Goal: Find specific page/section: Find specific page/section

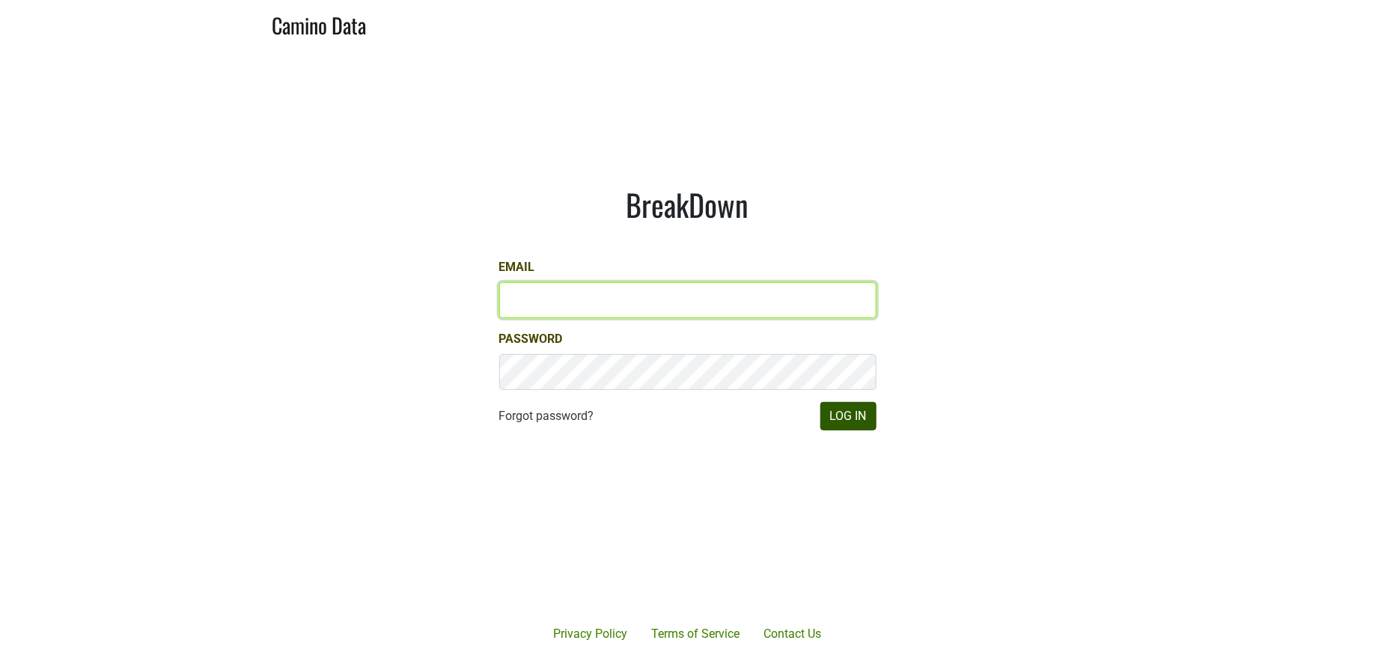
type input "jill@matthiasson.com"
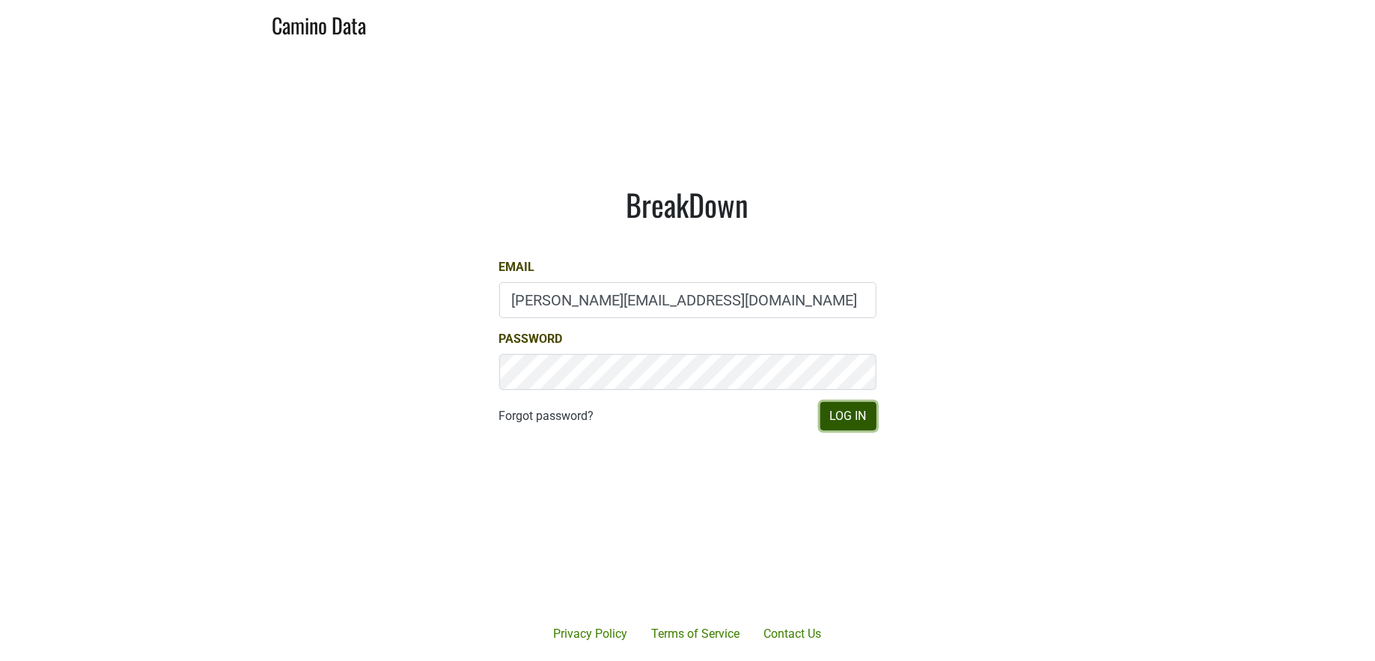
click at [844, 423] on button "Log In" at bounding box center [848, 416] width 56 height 28
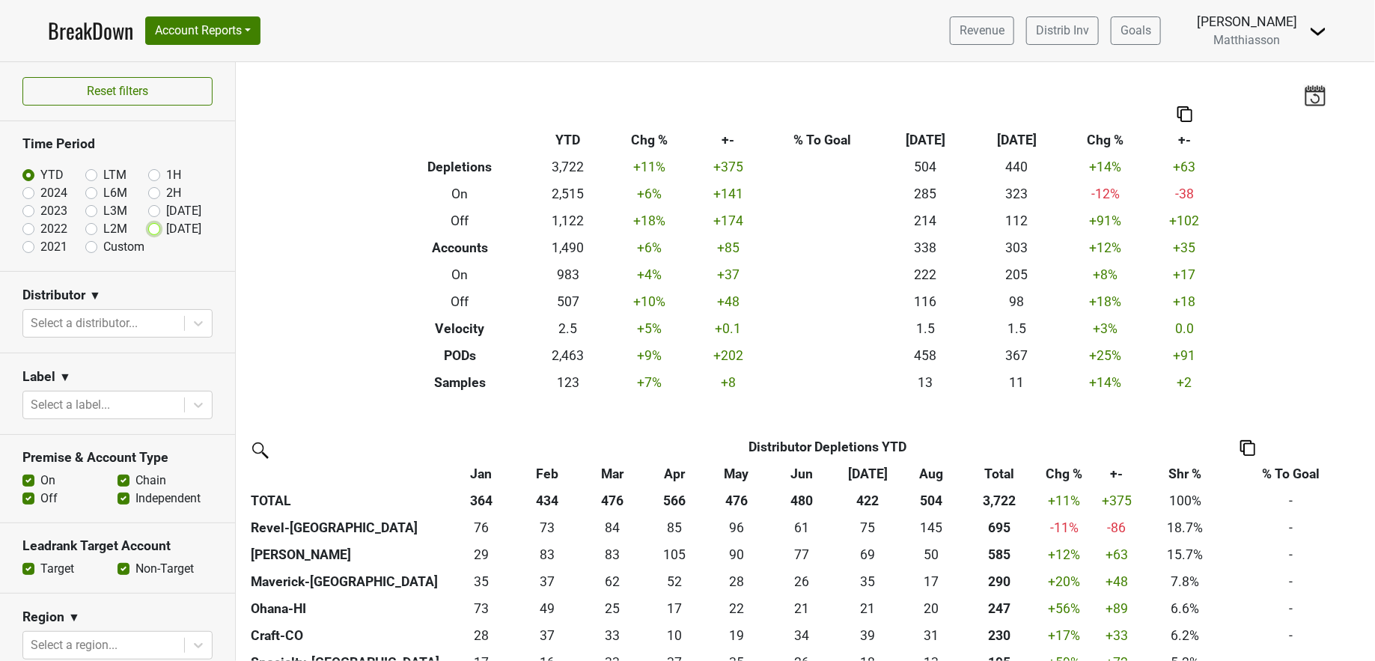
click at [153, 230] on input "[DATE]" at bounding box center [178, 227] width 60 height 15
radio input "true"
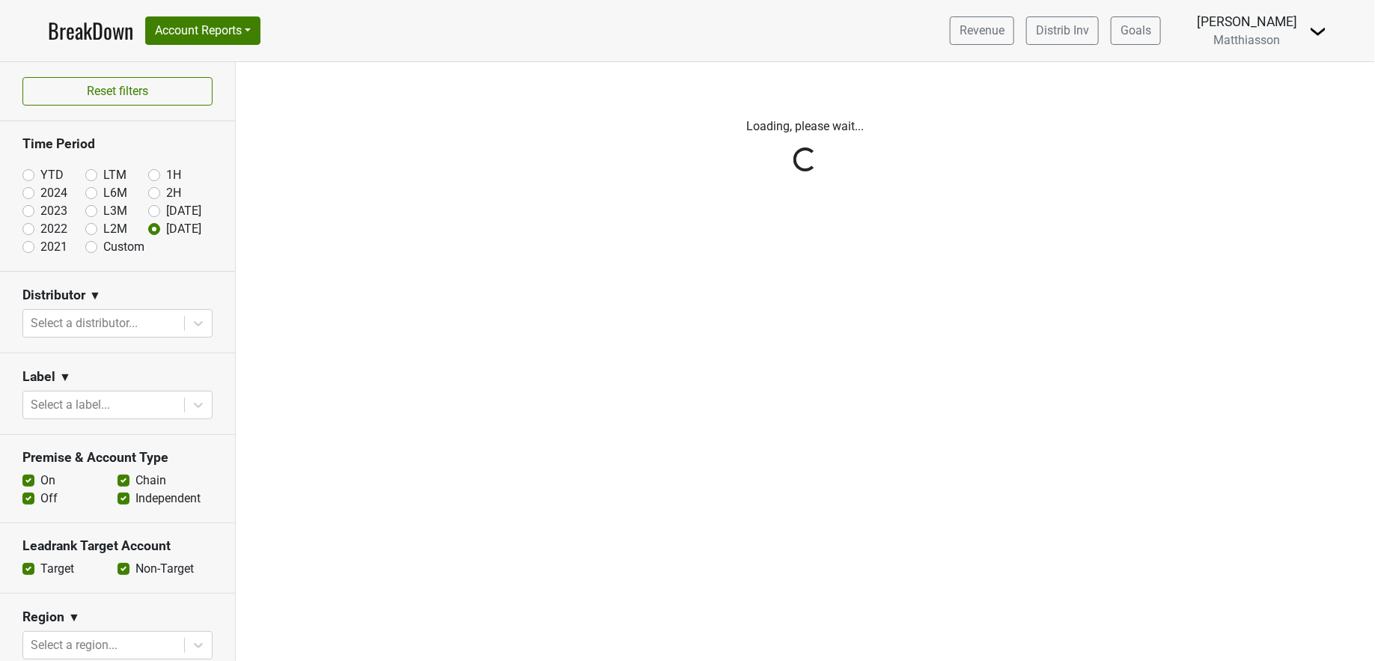
click at [123, 323] on div "Reset filters Time Period YTD LTM 1H 2024 L6M 2H 2023 L3M Aug '25 2022 L2M Sep …" at bounding box center [118, 361] width 236 height 599
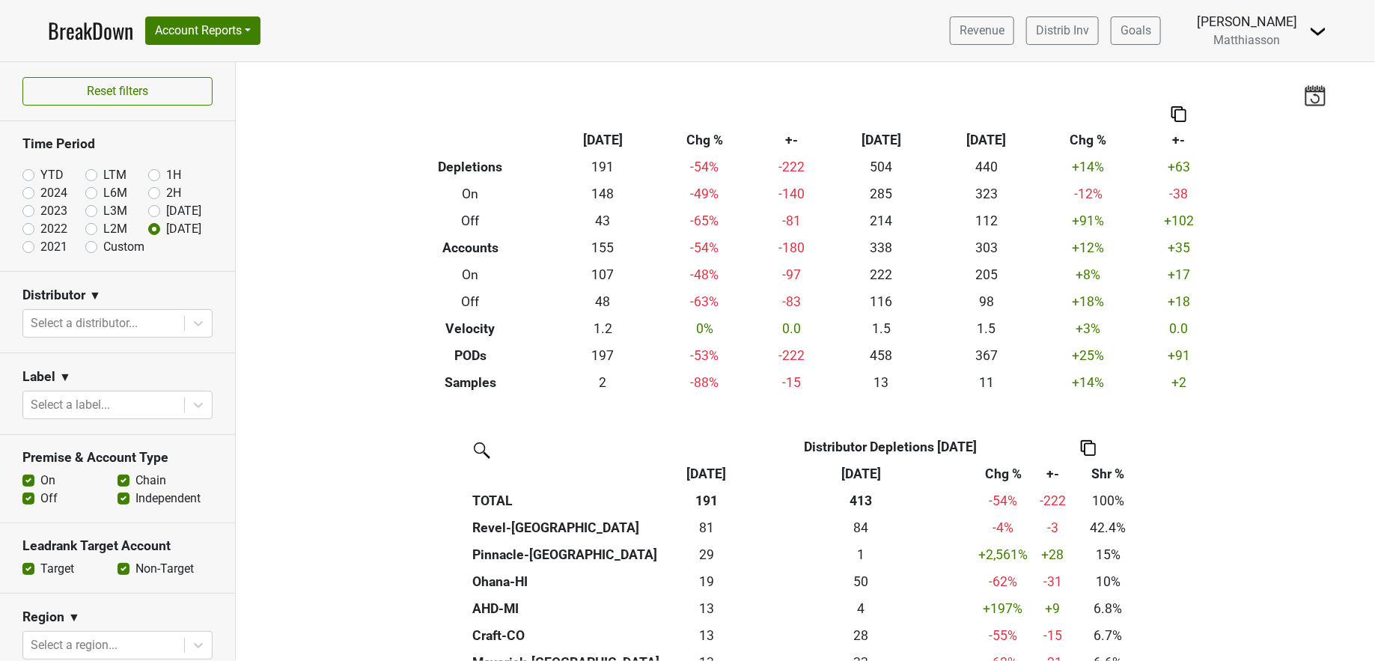
click at [123, 323] on div at bounding box center [104, 323] width 146 height 21
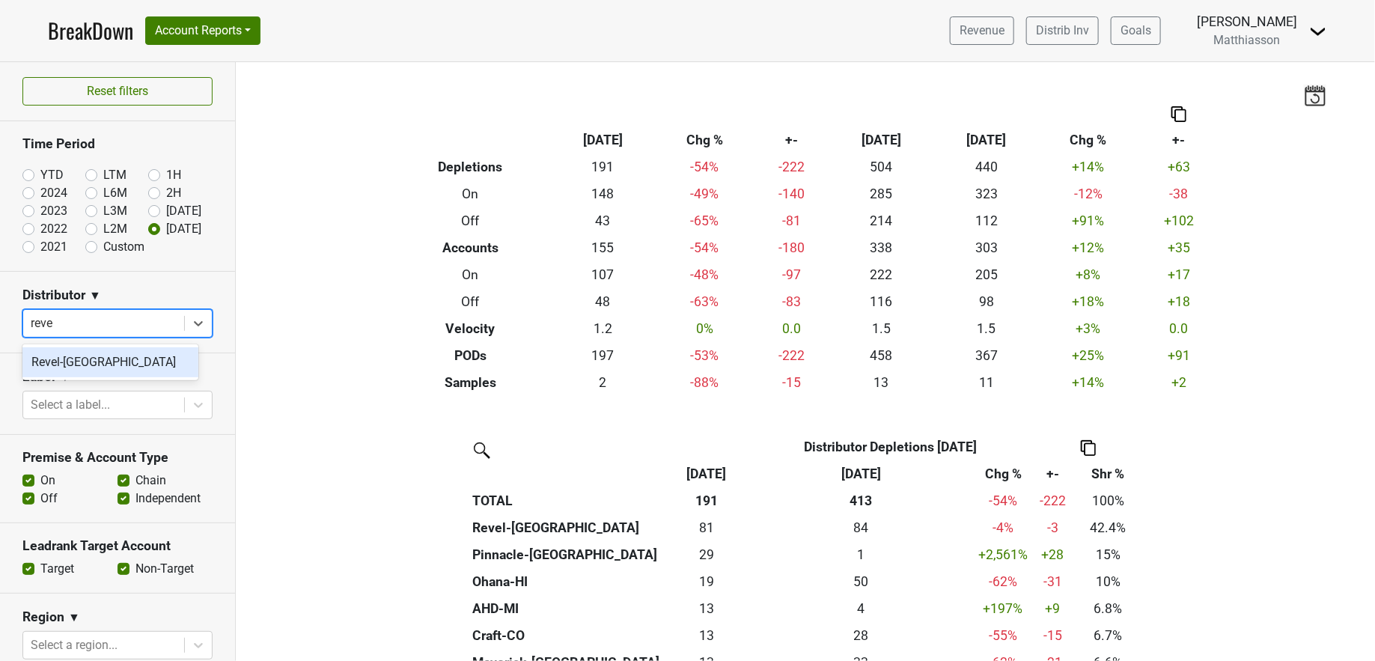
type input "revel"
click at [122, 371] on div "Revel-[GEOGRAPHIC_DATA]" at bounding box center [110, 362] width 176 height 30
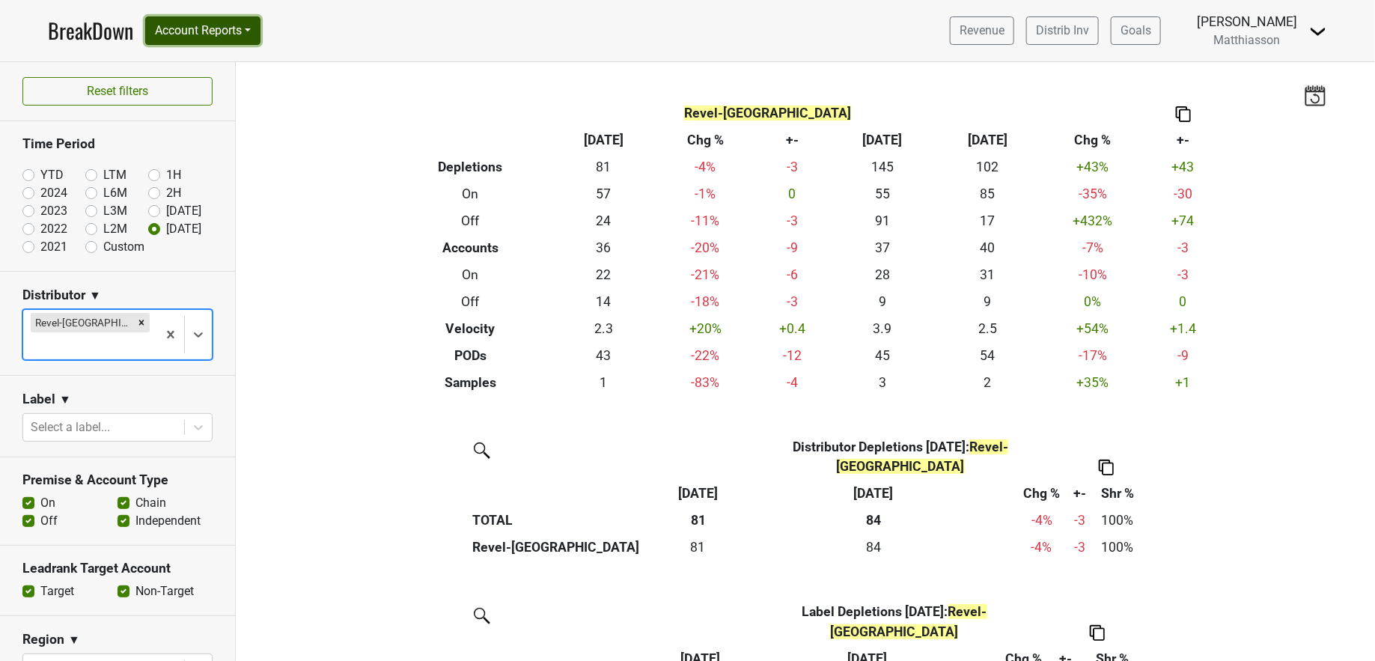
click at [190, 35] on button "Account Reports" at bounding box center [202, 30] width 115 height 28
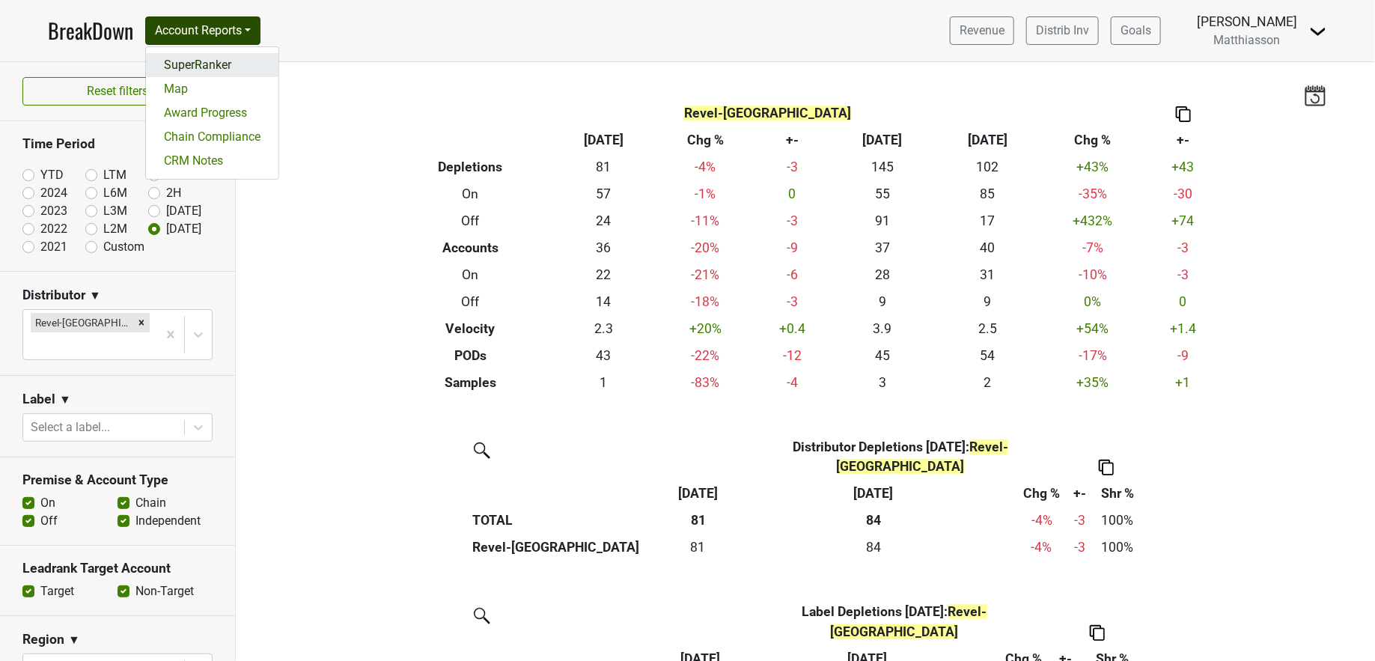
click at [190, 63] on link "SuperRanker" at bounding box center [212, 65] width 133 height 24
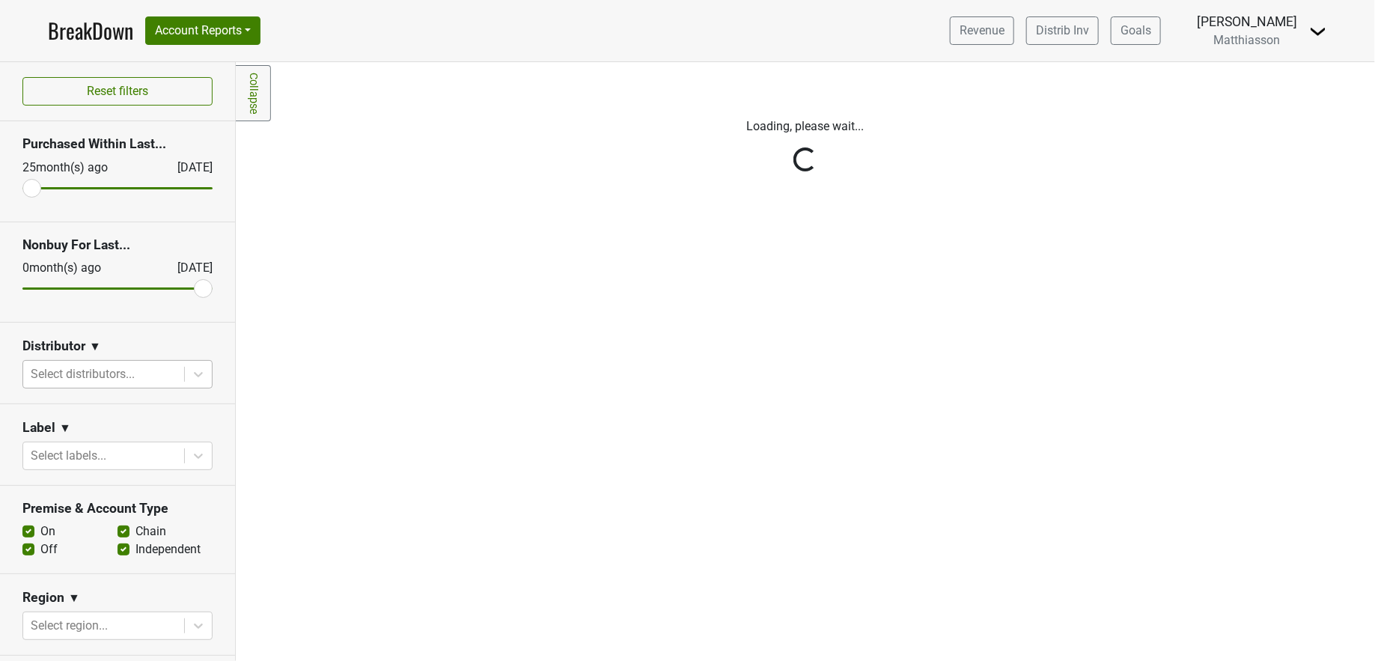
click at [134, 374] on div at bounding box center [104, 374] width 146 height 21
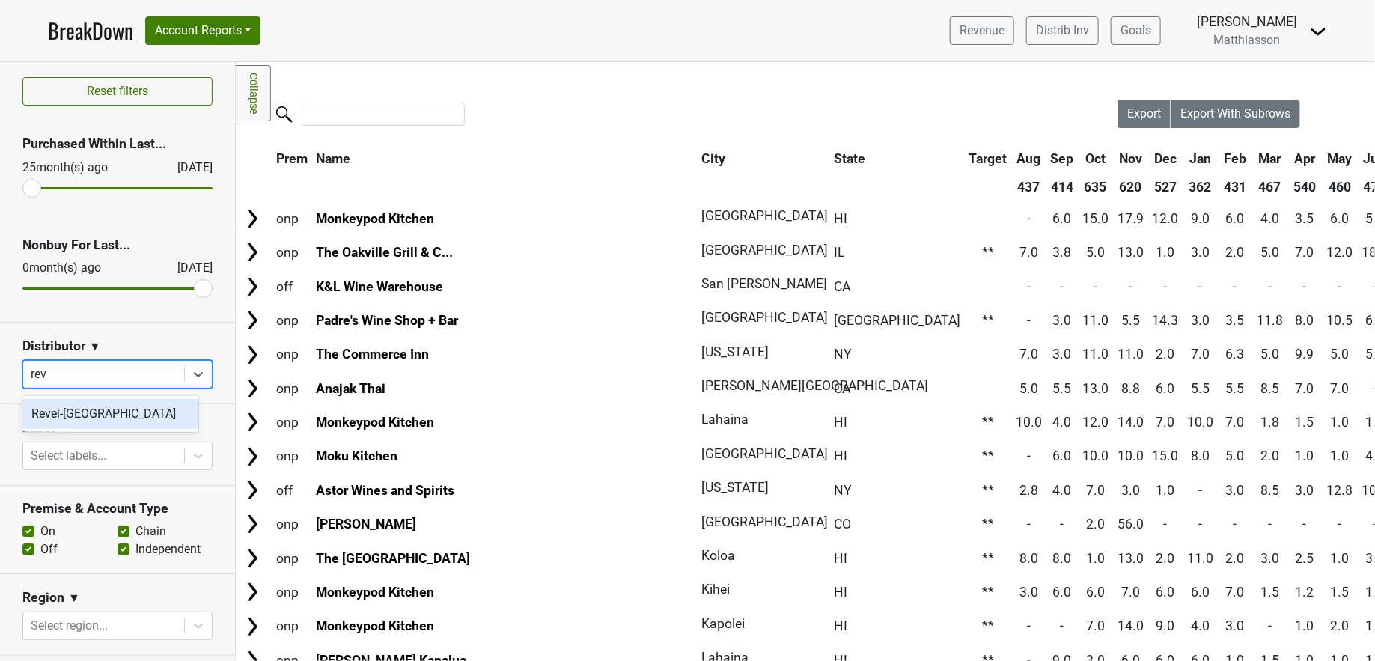
type input "reve"
click at [130, 415] on div "Revel-[GEOGRAPHIC_DATA]" at bounding box center [110, 414] width 176 height 30
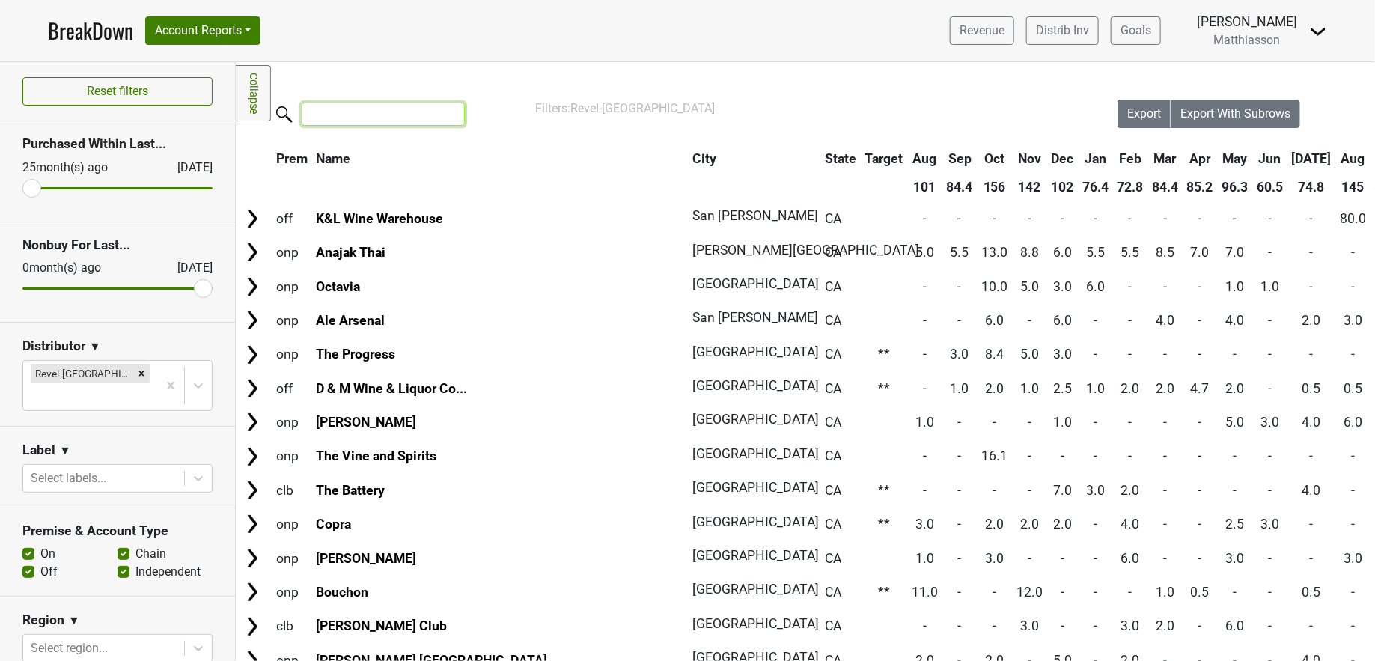
click at [406, 116] on input "search" at bounding box center [383, 114] width 163 height 23
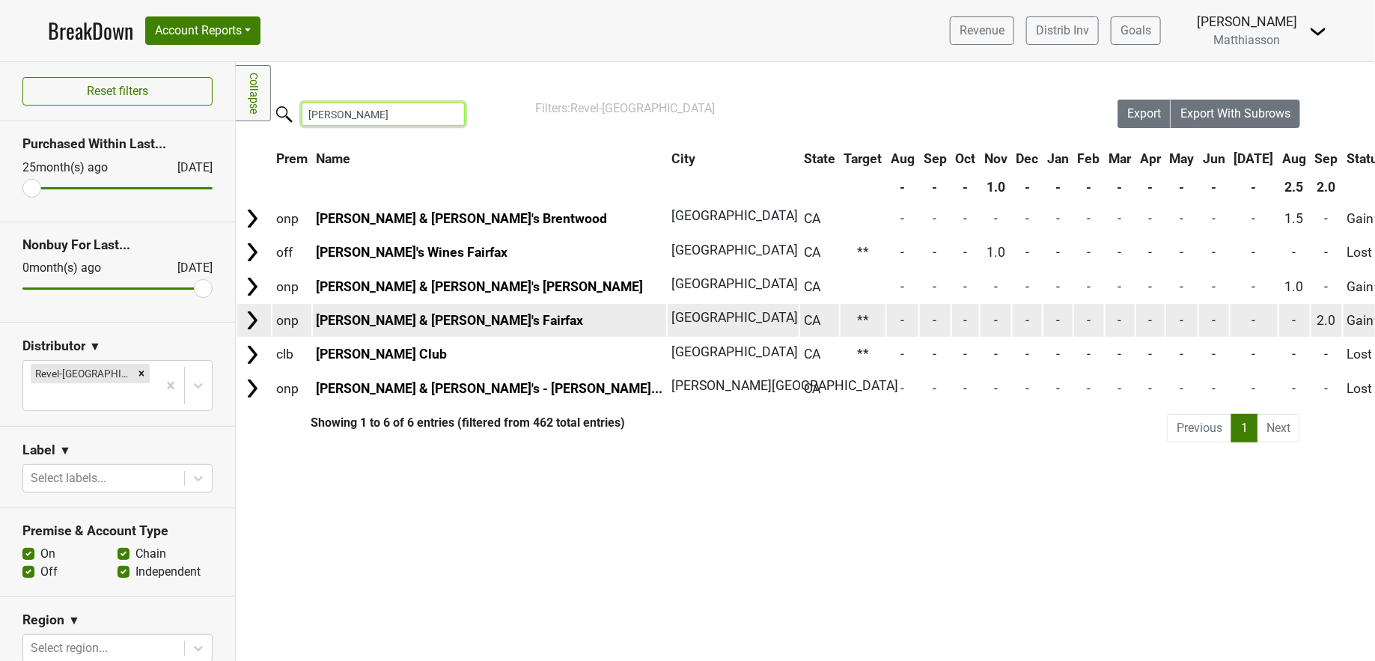
type input "[PERSON_NAME]"
click at [250, 317] on img at bounding box center [252, 320] width 22 height 22
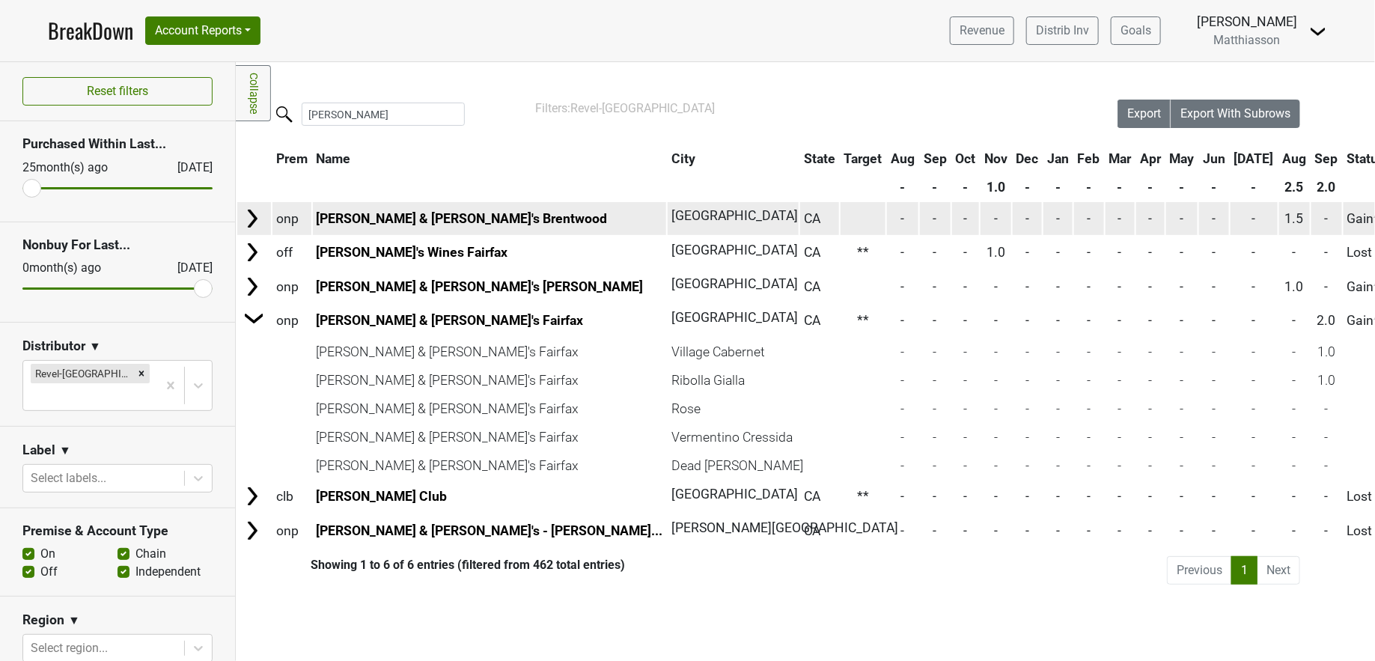
click at [252, 210] on img at bounding box center [252, 218] width 22 height 22
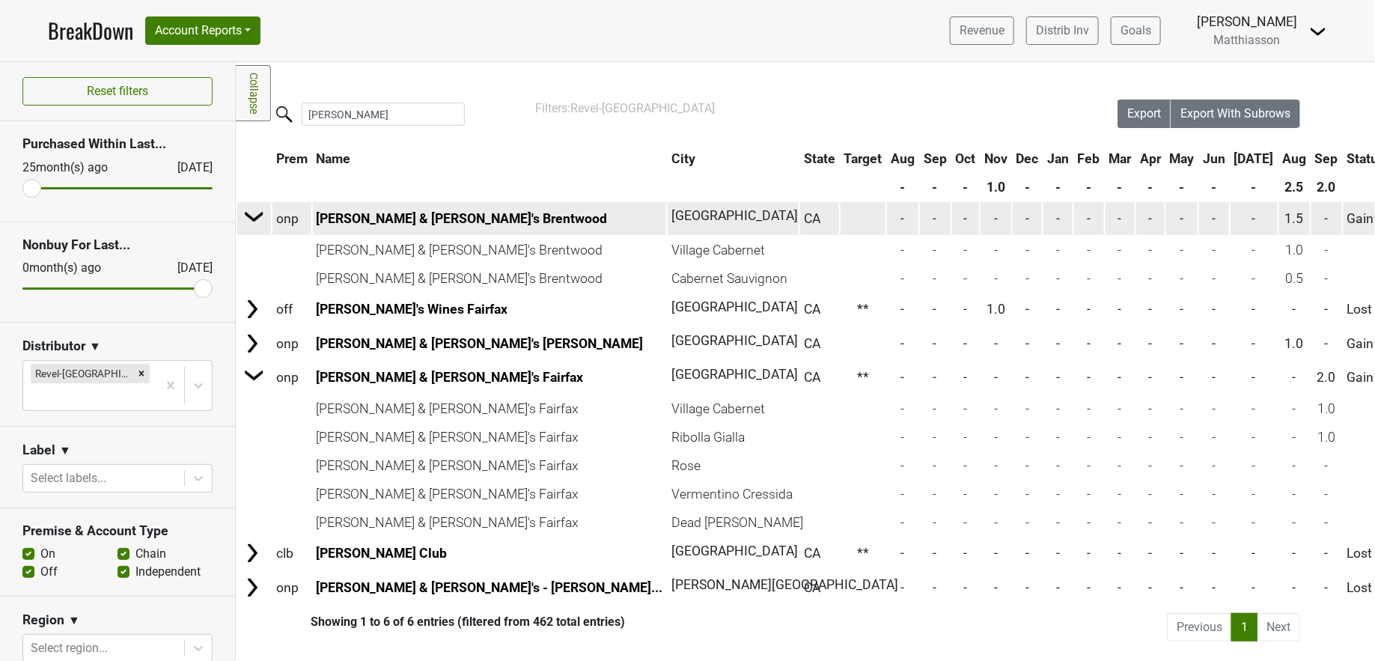
click at [252, 210] on img at bounding box center [254, 216] width 22 height 22
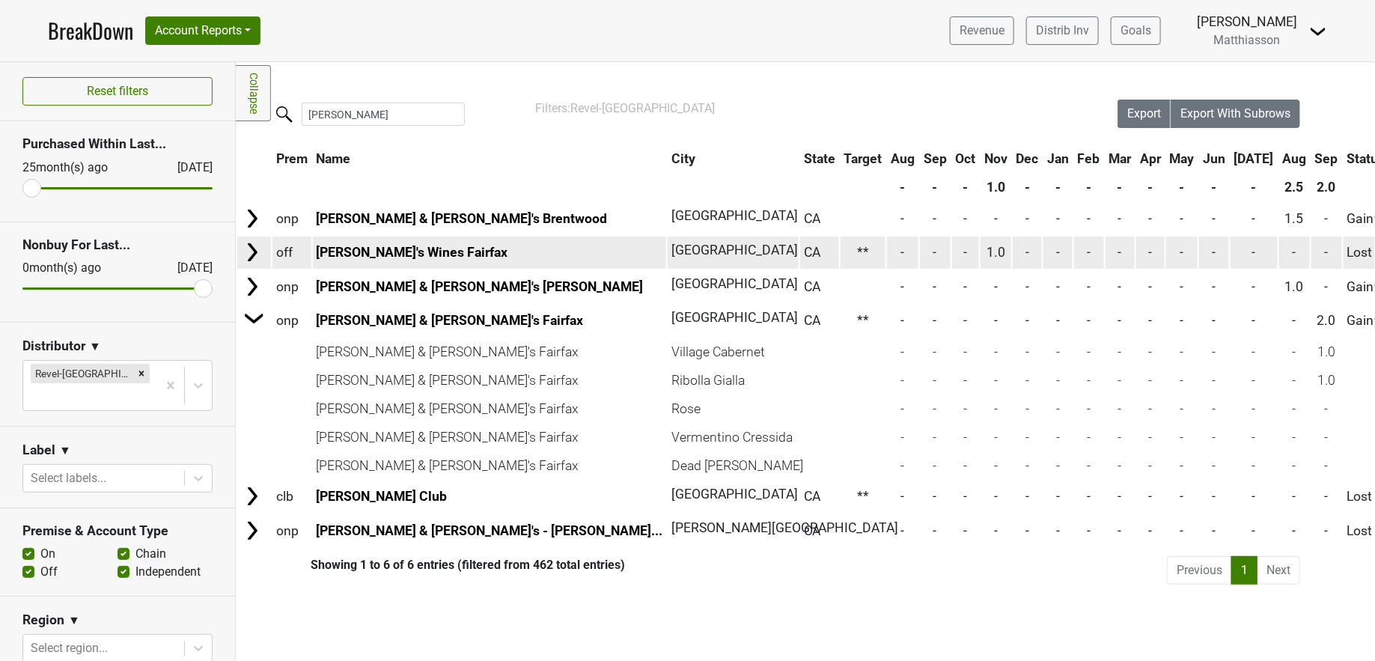
click at [255, 252] on img at bounding box center [252, 252] width 22 height 22
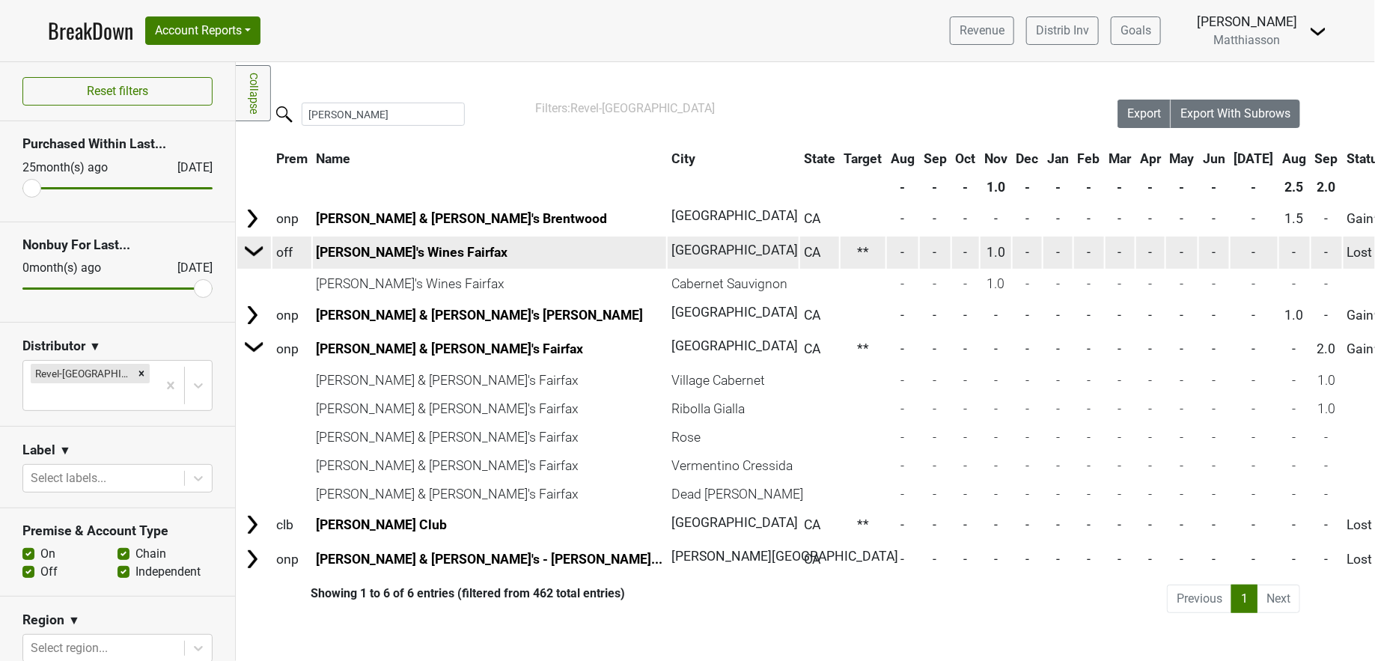
click at [255, 252] on img at bounding box center [254, 251] width 22 height 22
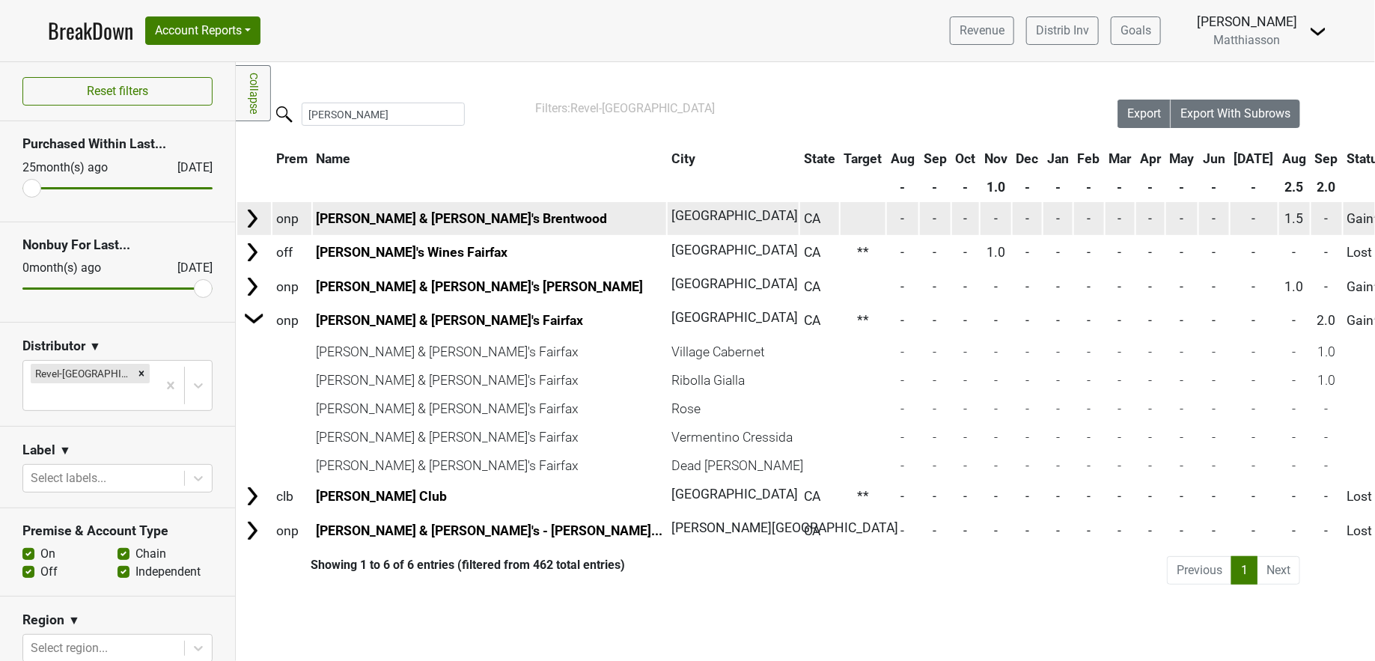
click at [255, 213] on img at bounding box center [252, 218] width 22 height 22
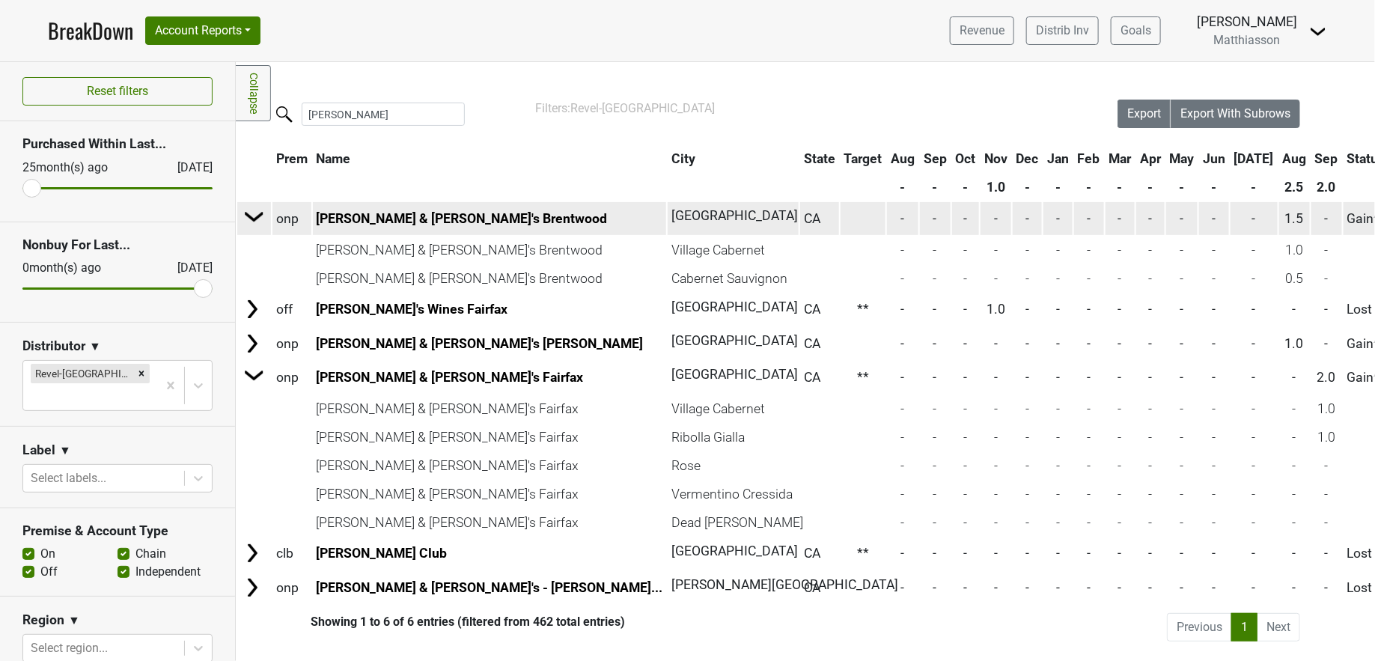
click at [255, 213] on img at bounding box center [254, 216] width 22 height 22
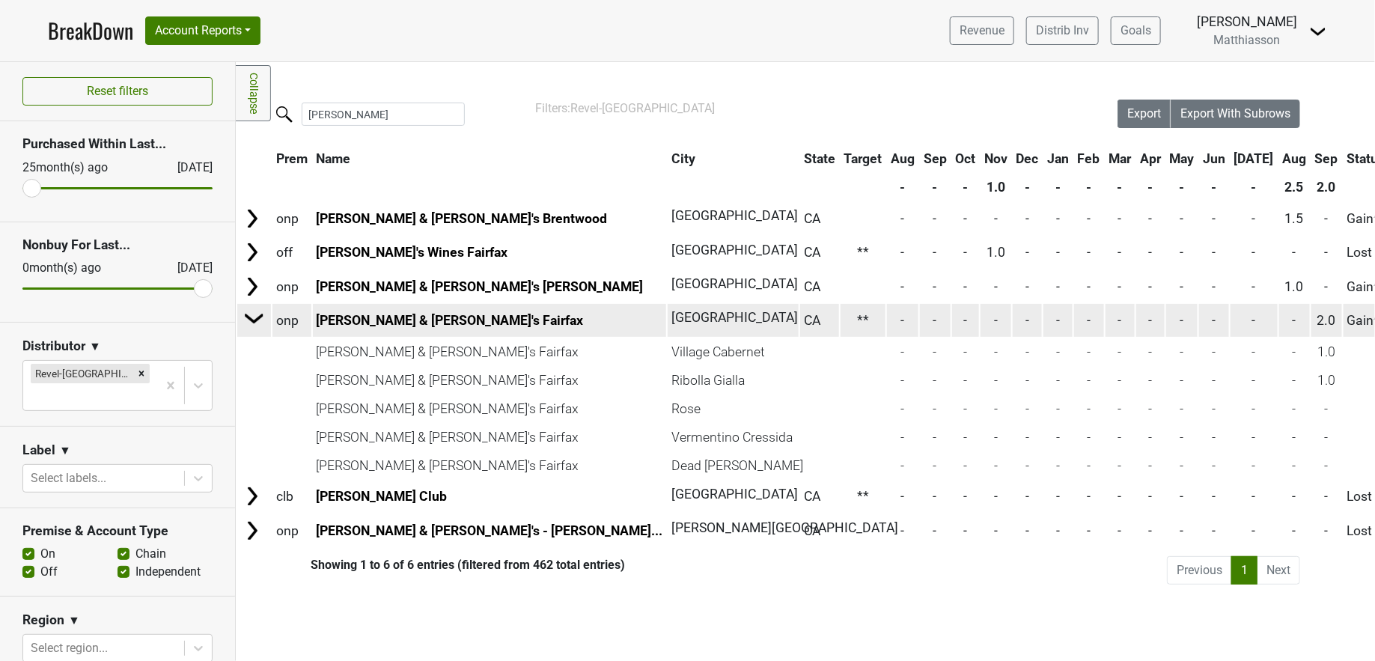
click at [250, 317] on img at bounding box center [254, 318] width 22 height 22
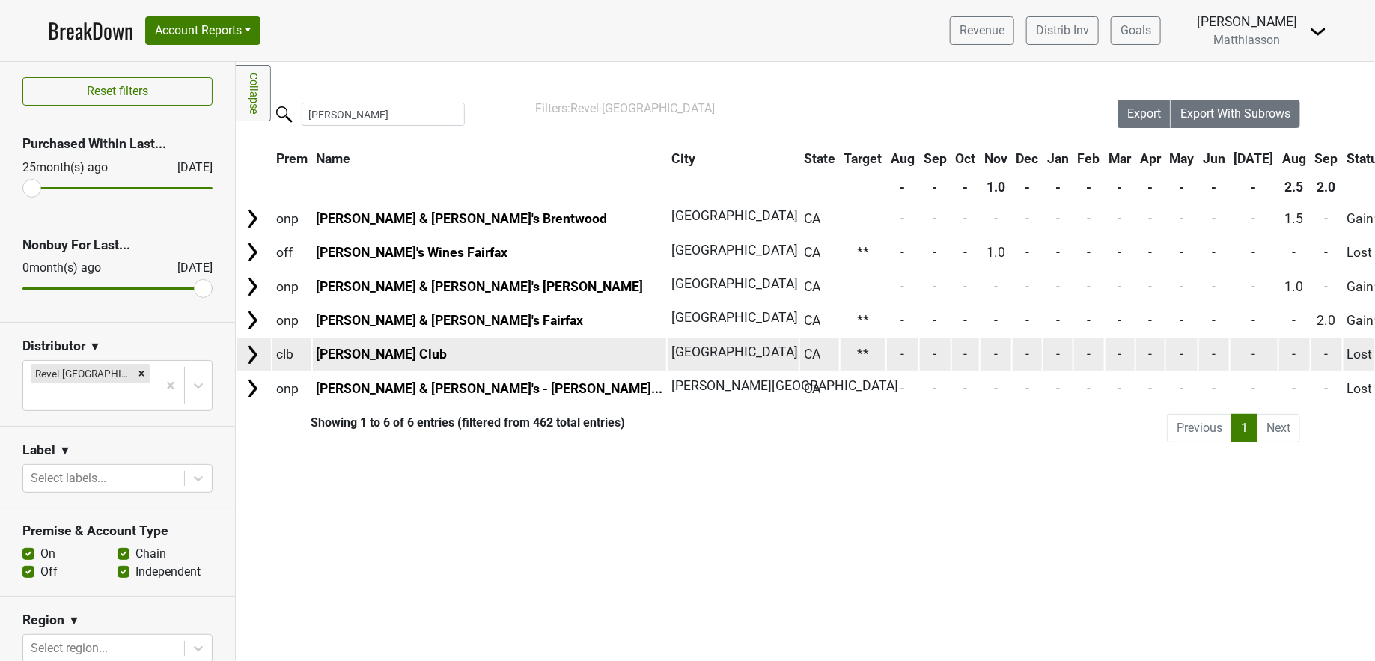
click at [250, 360] on img at bounding box center [252, 355] width 22 height 22
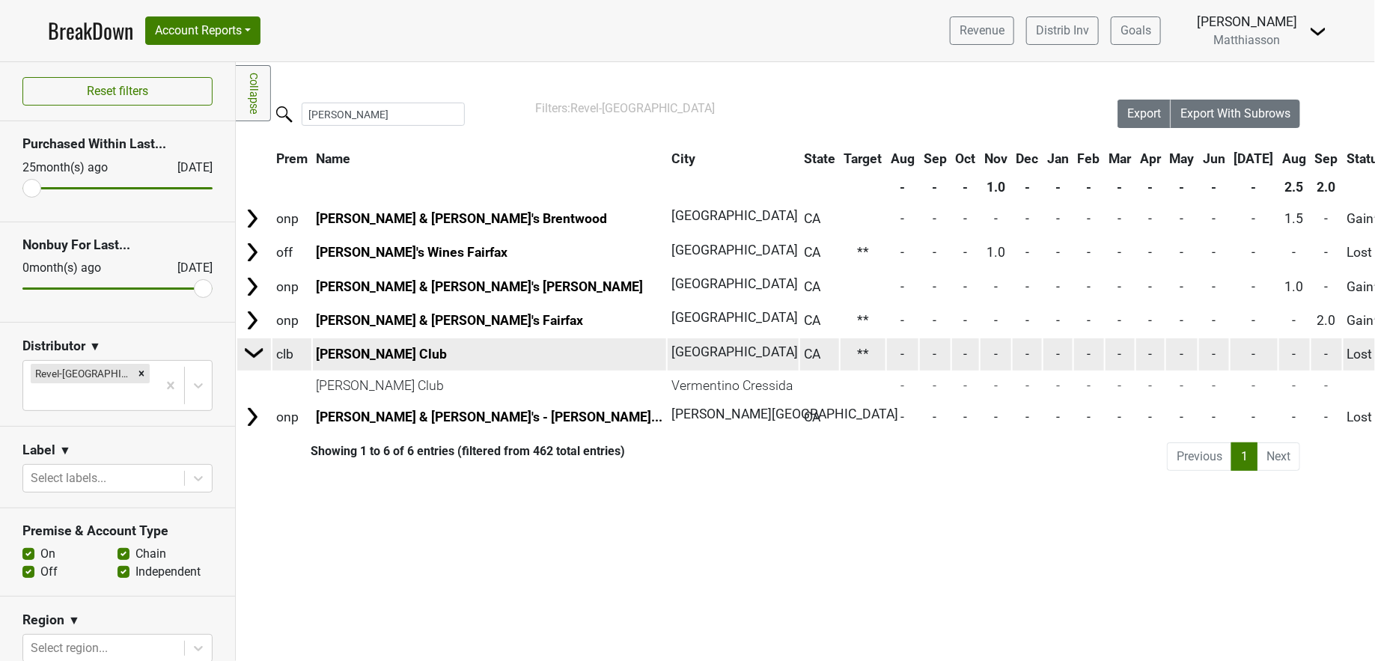
click at [250, 360] on img at bounding box center [254, 352] width 22 height 22
